Goal: Information Seeking & Learning: Find specific fact

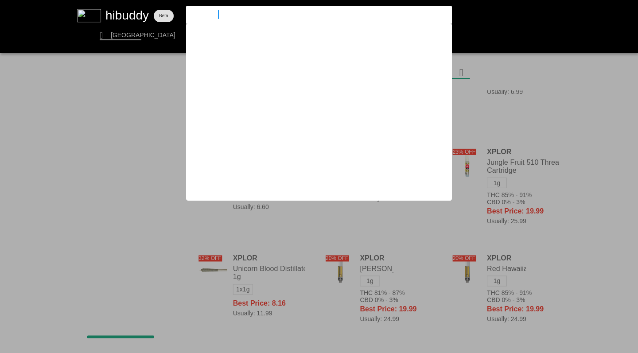
type input "sweetgrass"
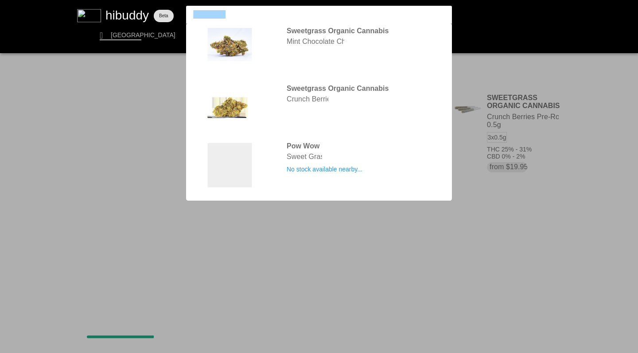
drag, startPoint x: 0, startPoint y: 0, endPoint x: 192, endPoint y: 11, distance: 192.7
click at [192, 11] on flt-glass-pane at bounding box center [319, 176] width 638 height 353
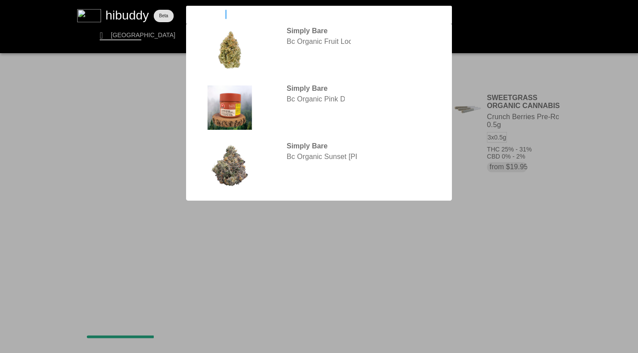
click at [259, 15] on input "simply bareweetgrass" at bounding box center [312, 14] width 244 height 8
type input "simply bare"
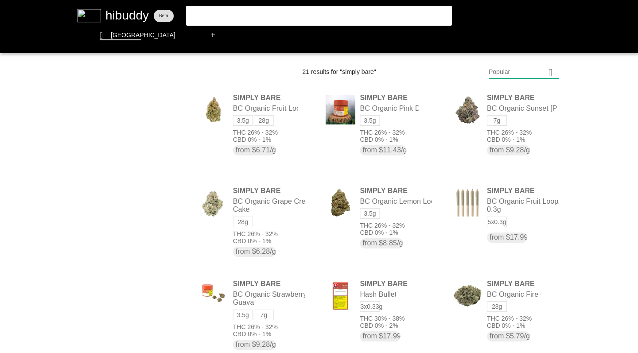
click at [497, 72] on flt-glass-pane at bounding box center [319, 176] width 638 height 353
click at [492, 136] on flt-glass-pane at bounding box center [319, 176] width 638 height 353
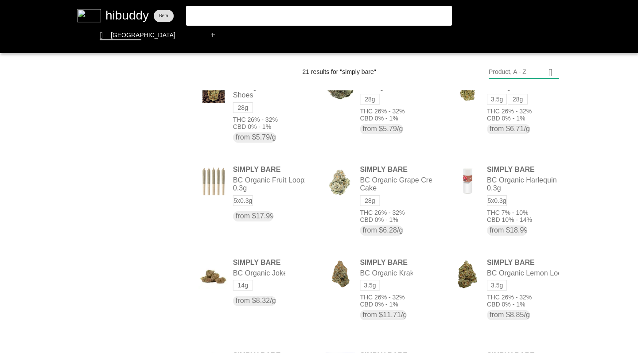
click at [235, 14] on flt-glass-pane at bounding box center [319, 176] width 638 height 353
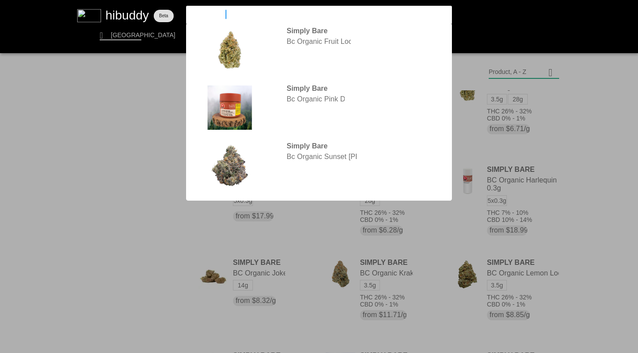
click at [235, 14] on input "simply bare" at bounding box center [312, 14] width 244 height 8
drag, startPoint x: 192, startPoint y: 11, endPoint x: 168, endPoint y: 6, distance: 24.5
click at [168, 6] on flt-glass-pane at bounding box center [319, 176] width 638 height 353
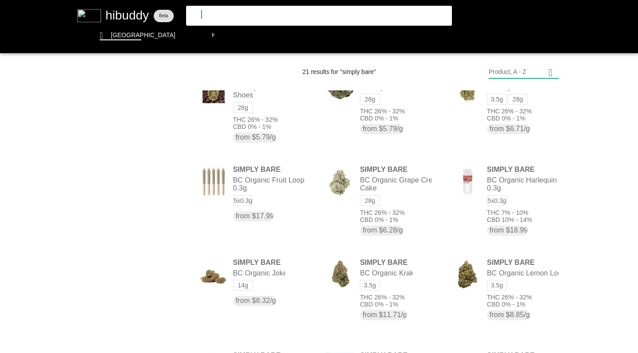
type input "1964"
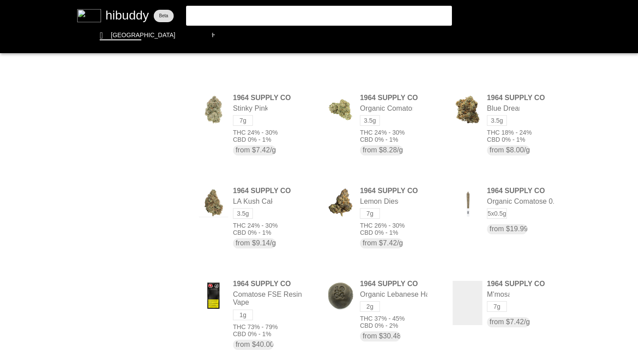
click at [495, 72] on flt-glass-pane at bounding box center [319, 176] width 638 height 353
click at [502, 136] on flt-glass-pane at bounding box center [319, 176] width 638 height 353
